Goal: Information Seeking & Learning: Learn about a topic

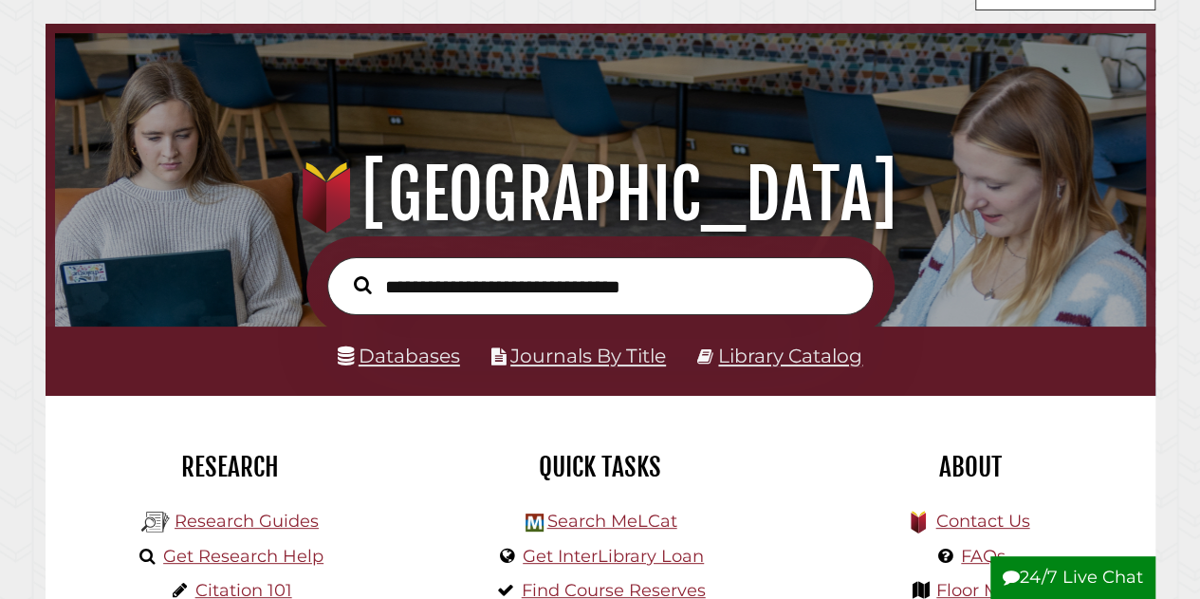
scroll to position [76, 0]
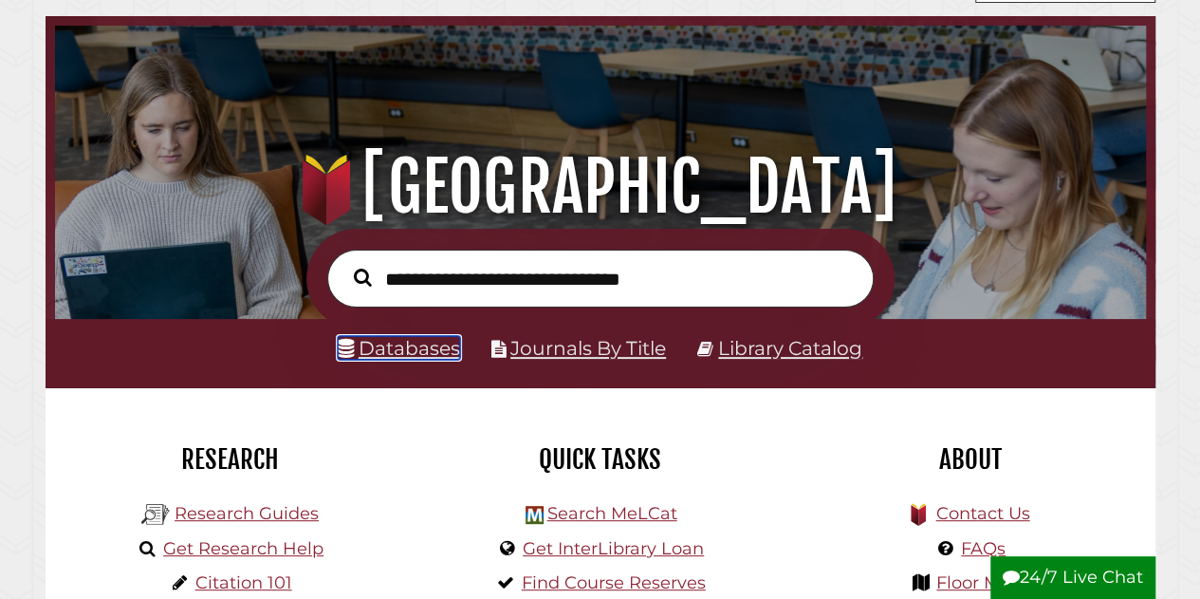
click at [414, 341] on link "Databases" at bounding box center [399, 348] width 122 height 24
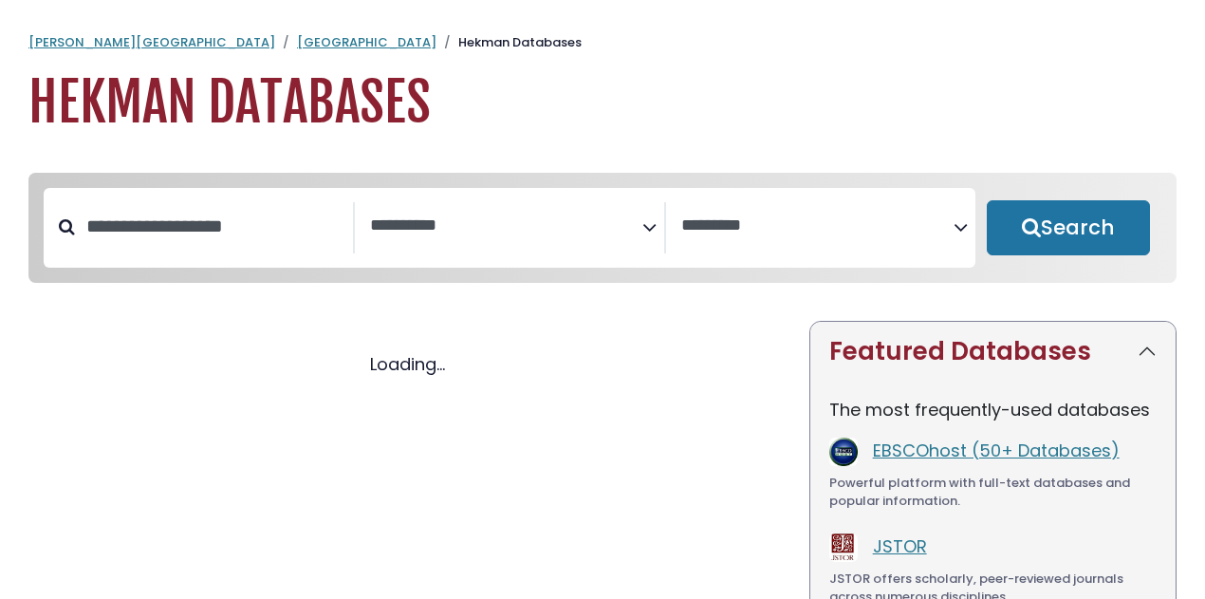
select select "Database Subject Filter"
select select "Database Vendors Filter"
select select "Database Subject Filter"
select select "Database Vendors Filter"
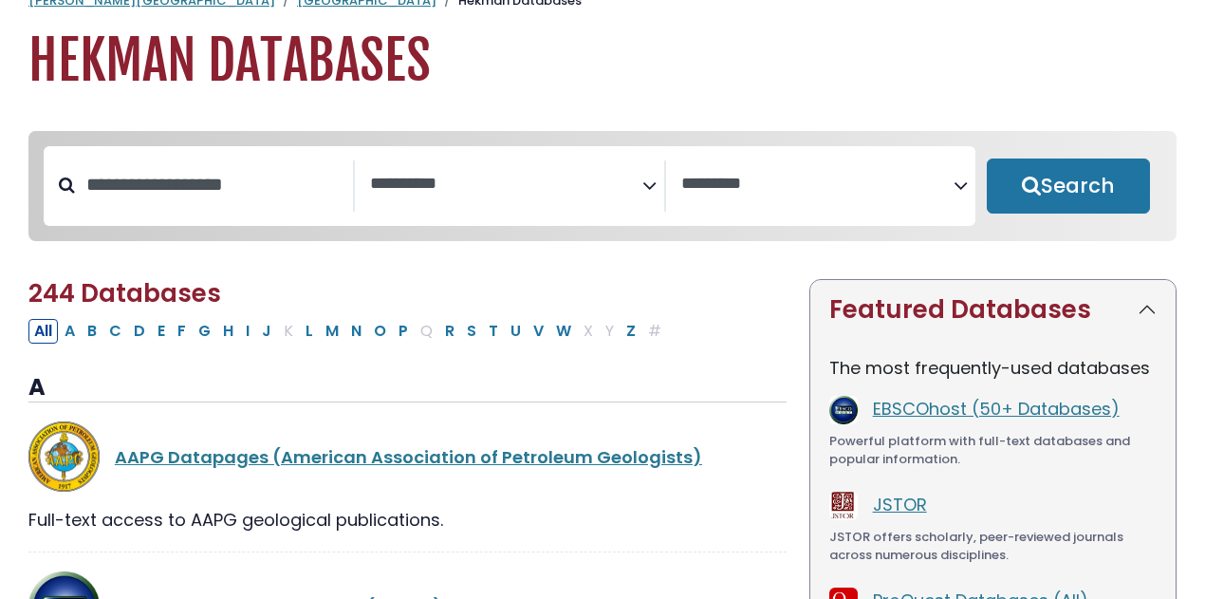
scroll to position [40, 0]
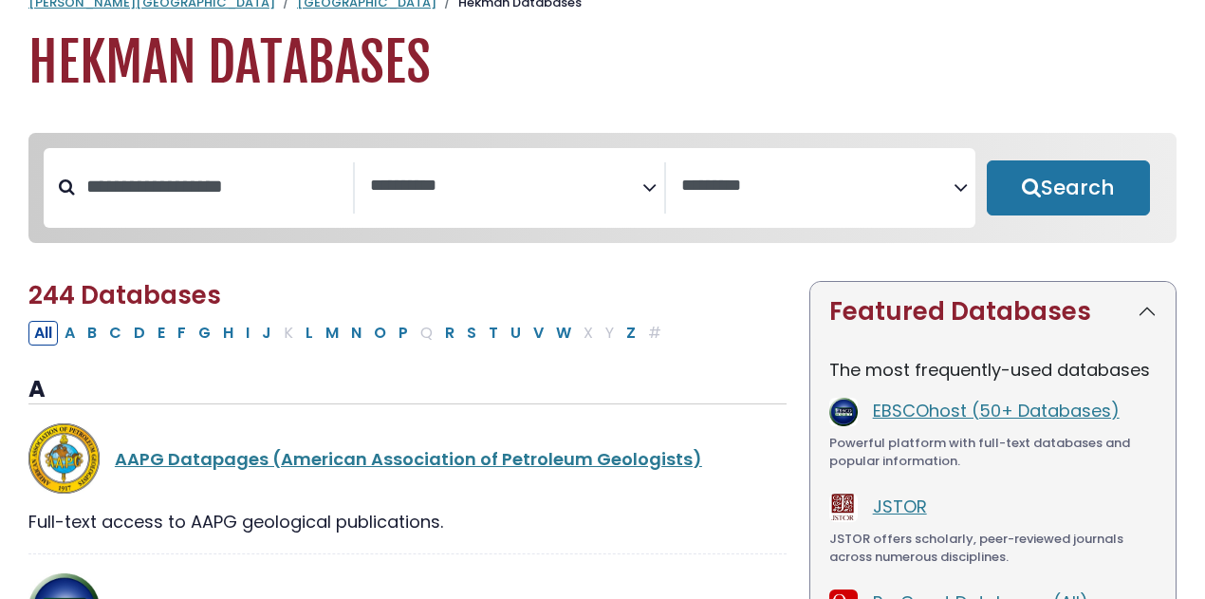
click at [638, 186] on textarea "Search" at bounding box center [506, 186] width 272 height 20
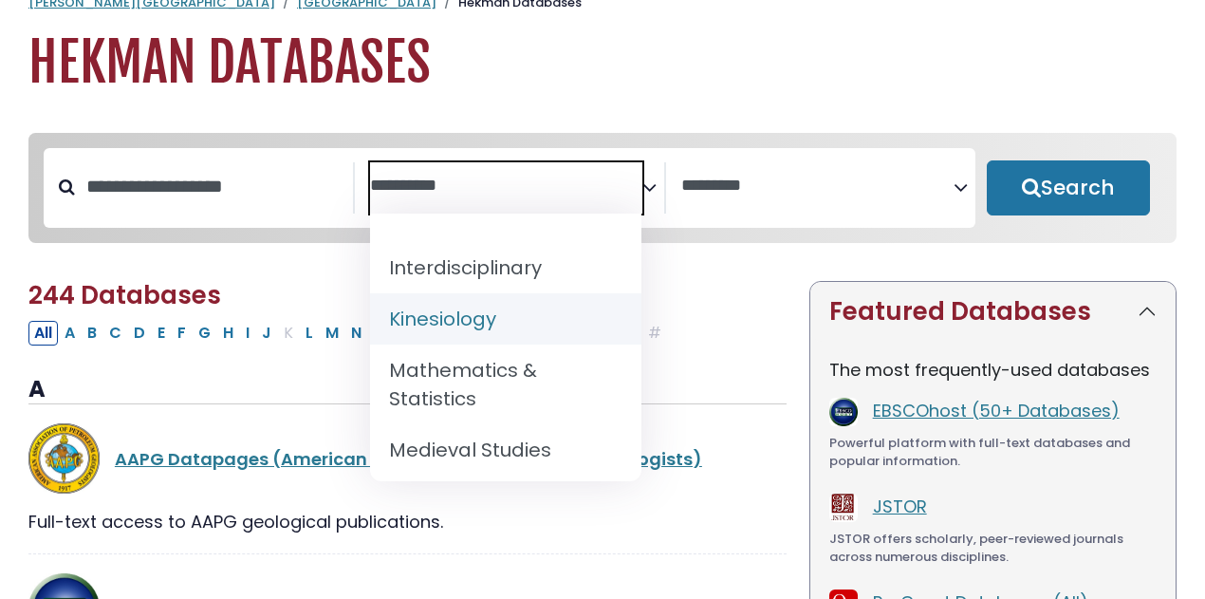
scroll to position [1295, 0]
select select "*****"
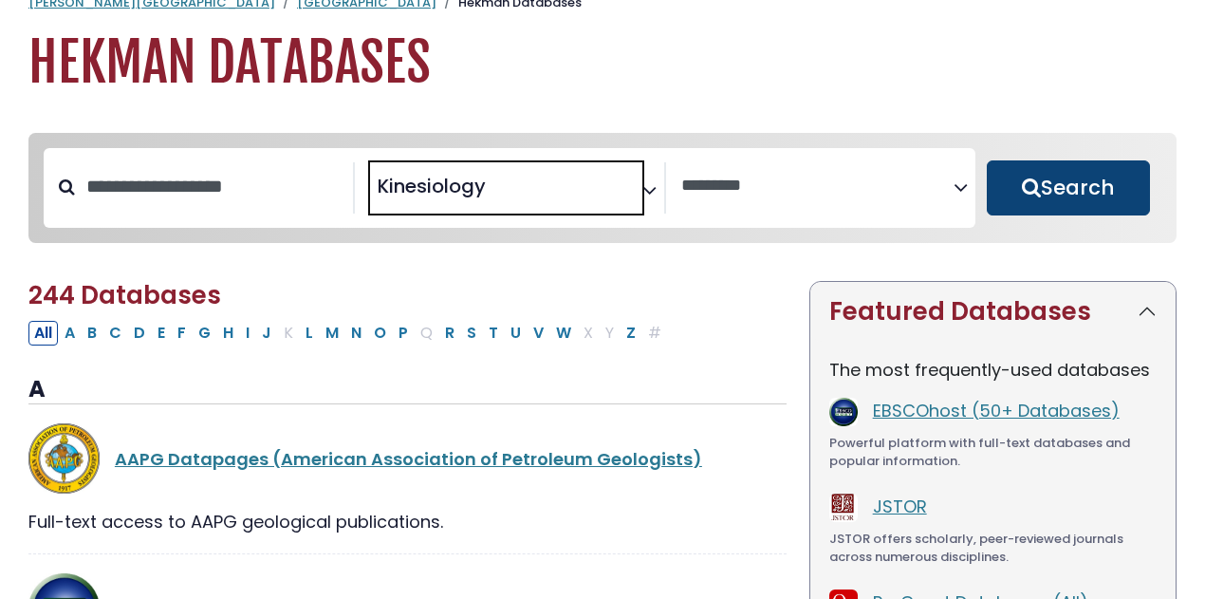
click at [1066, 193] on button "Search" at bounding box center [1068, 187] width 163 height 55
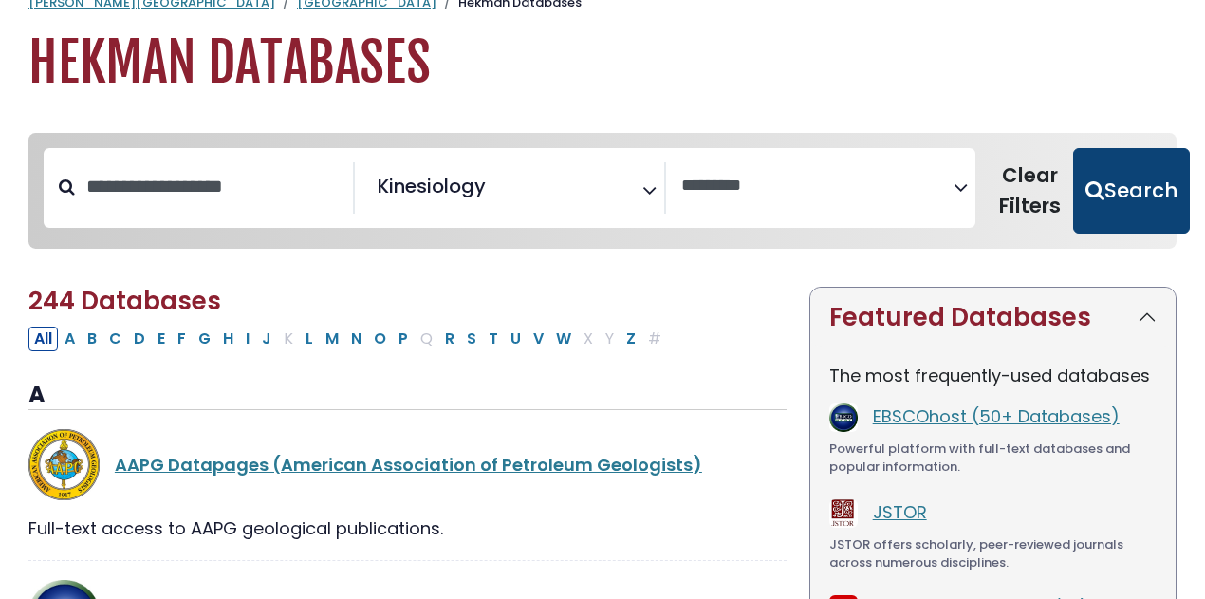
select select "Database Vendors Filter"
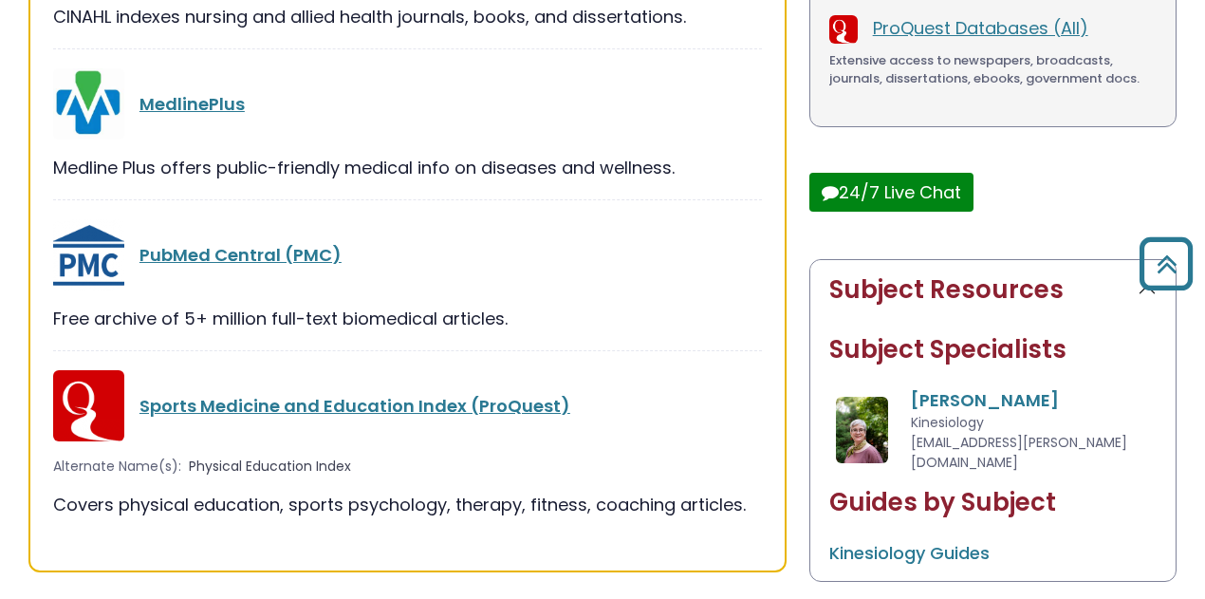
scroll to position [622, 0]
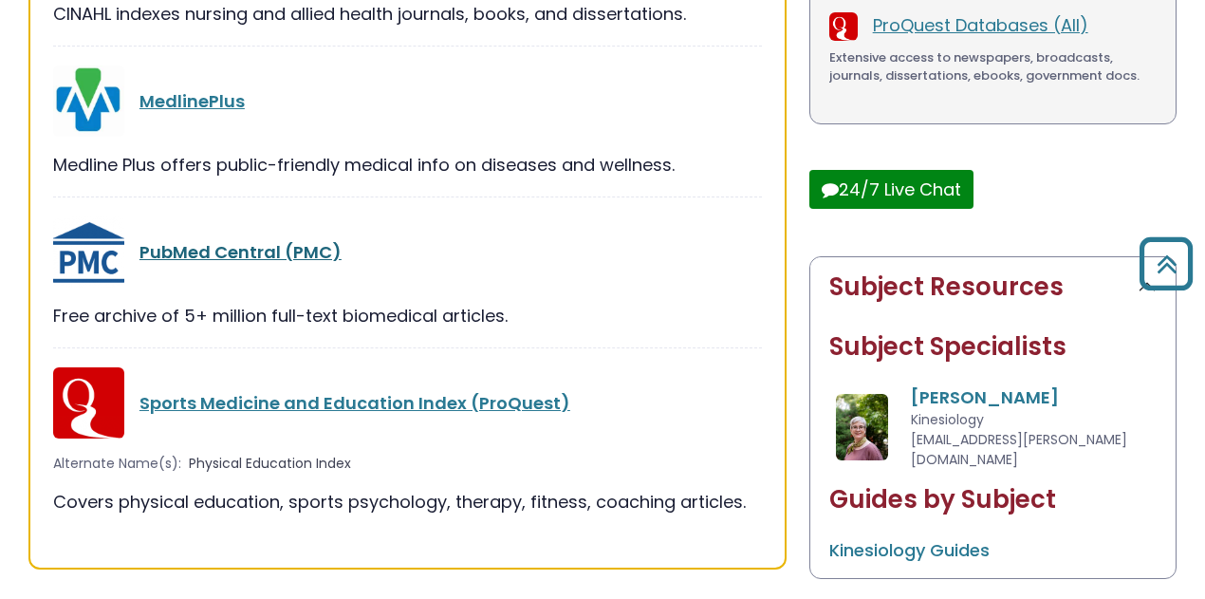
click at [247, 242] on link "PubMed Central (PMC)" at bounding box center [240, 252] width 202 height 24
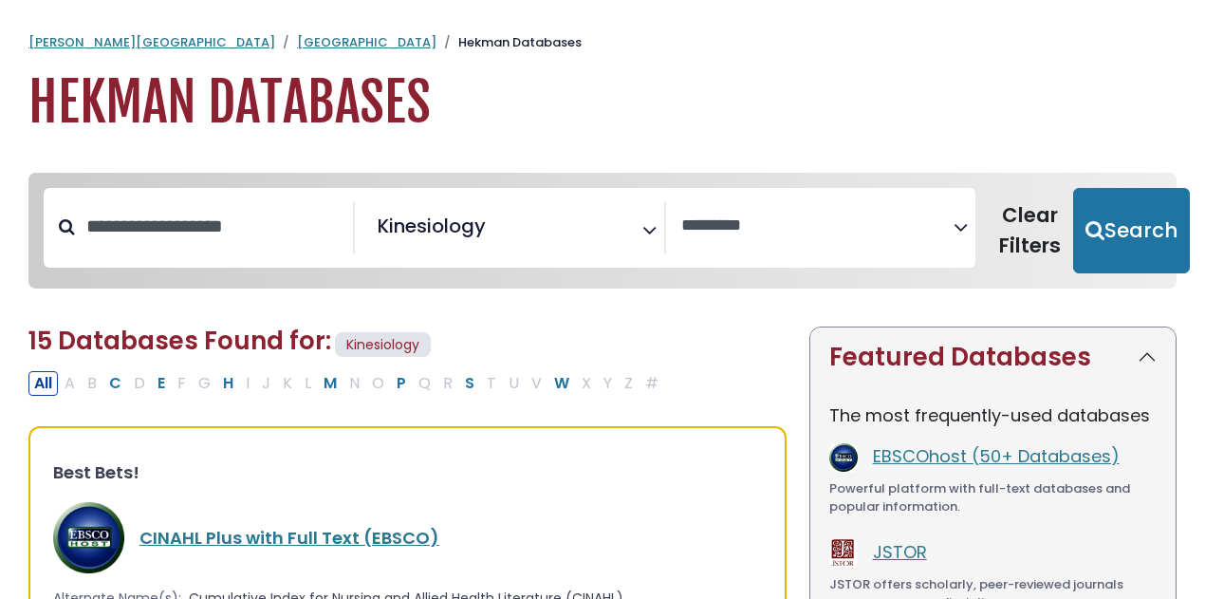
select select "Database Vendors Filter"
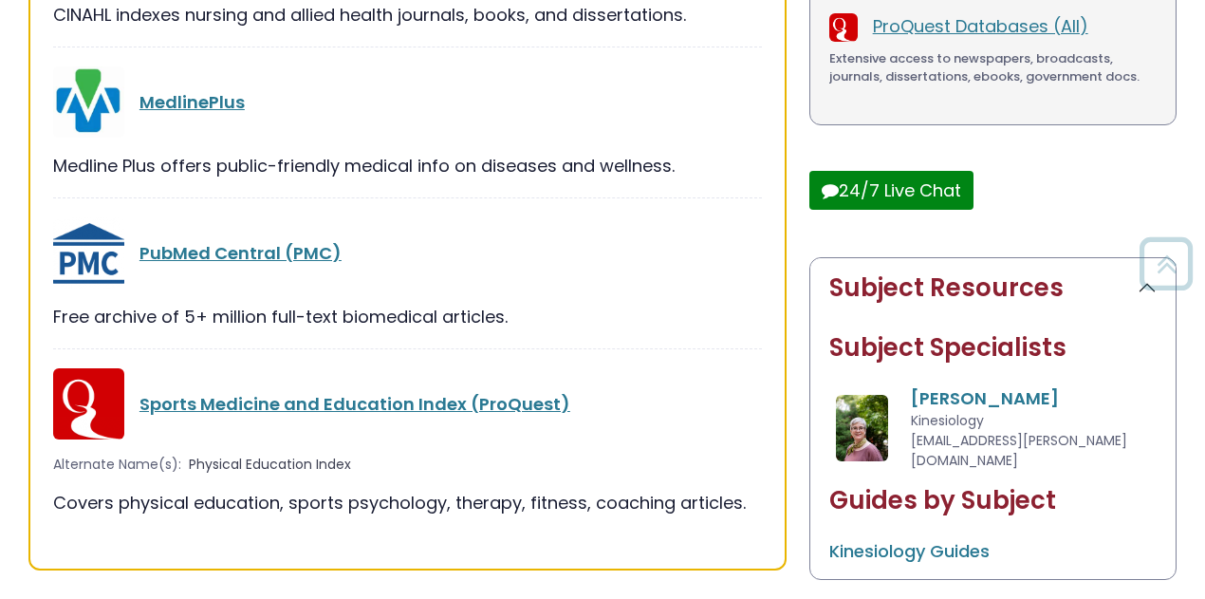
scroll to position [622, 0]
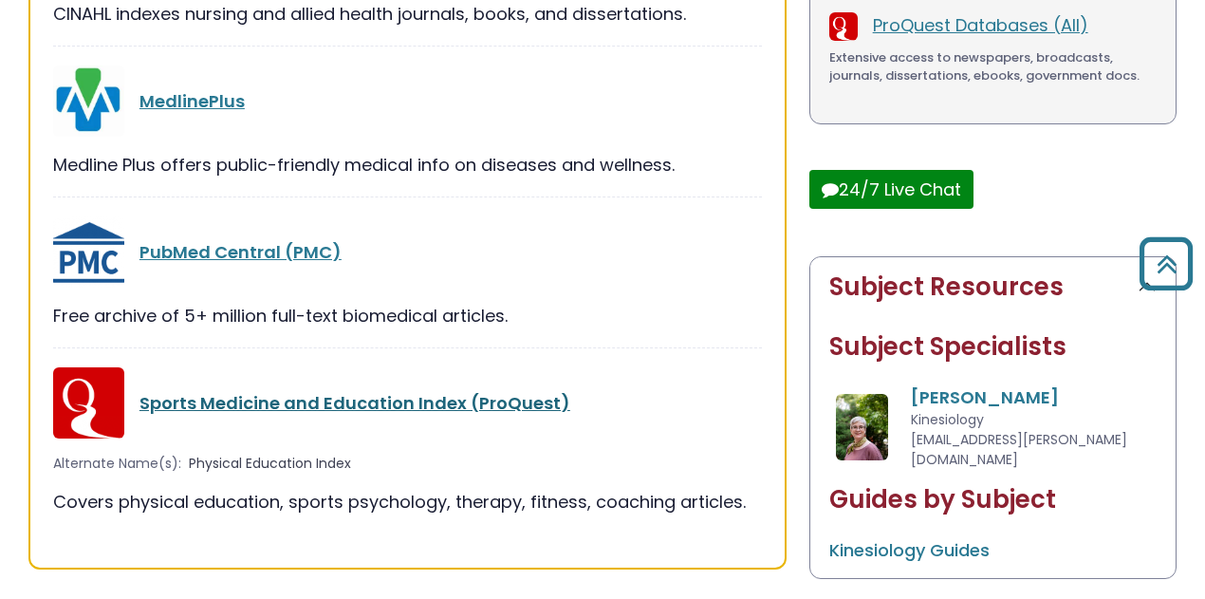
click at [286, 392] on link "Sports Medicine and Education Index (ProQuest)" at bounding box center [354, 403] width 431 height 24
